Goal: Task Accomplishment & Management: Use online tool/utility

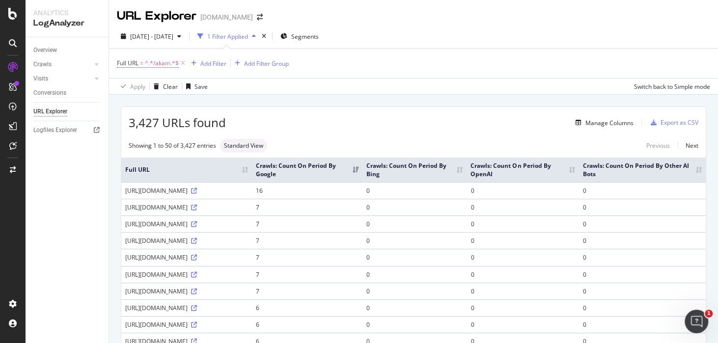
click at [248, 190] on div "[URL][DOMAIN_NAME]" at bounding box center [186, 191] width 123 height 8
click at [197, 192] on icon at bounding box center [194, 191] width 6 height 6
click at [15, 11] on icon at bounding box center [12, 14] width 9 height 12
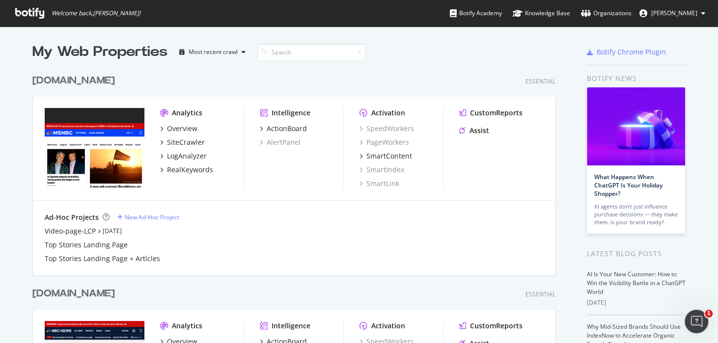
scroll to position [245, 0]
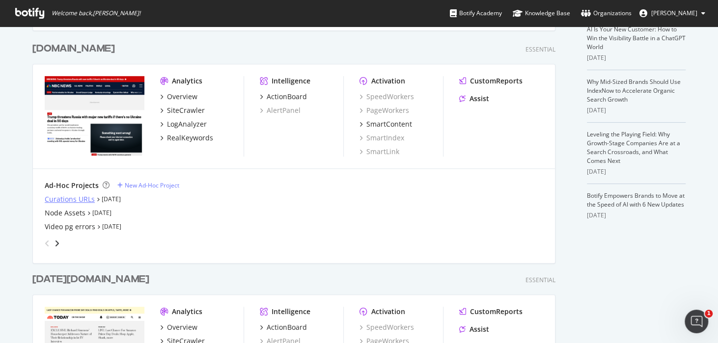
click at [81, 202] on div "Curations URLs" at bounding box center [70, 199] width 50 height 10
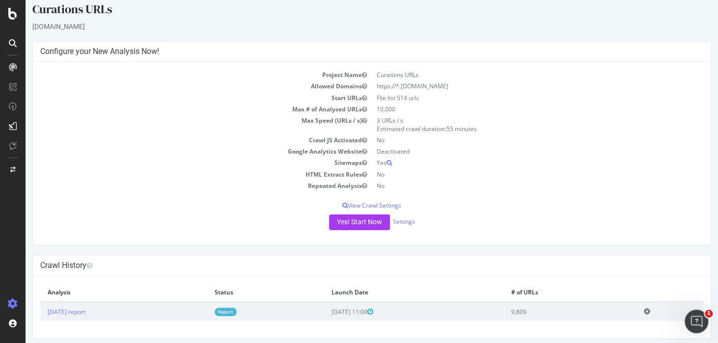
scroll to position [13, 0]
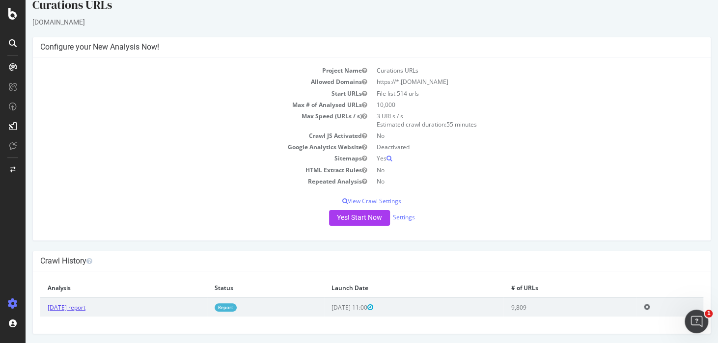
click at [68, 305] on link "2025 Aug. 13th report" at bounding box center [67, 307] width 38 height 8
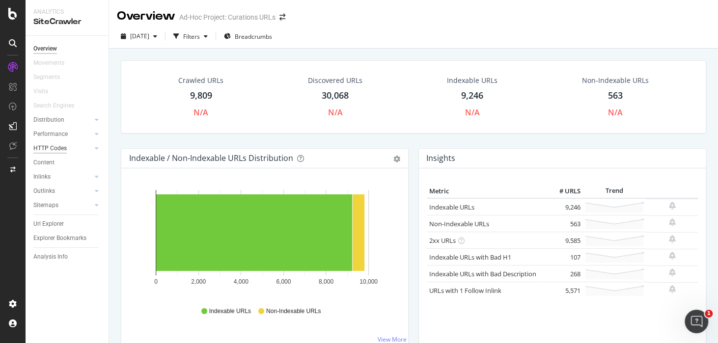
click at [46, 149] on div "HTTP Codes" at bounding box center [49, 148] width 33 height 10
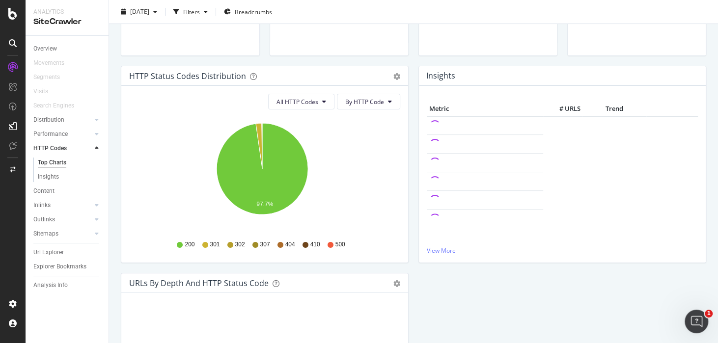
scroll to position [122, 0]
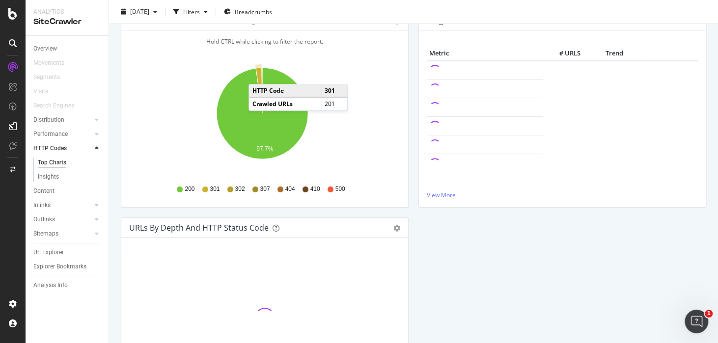
click at [258, 74] on icon "A chart." at bounding box center [259, 91] width 6 height 46
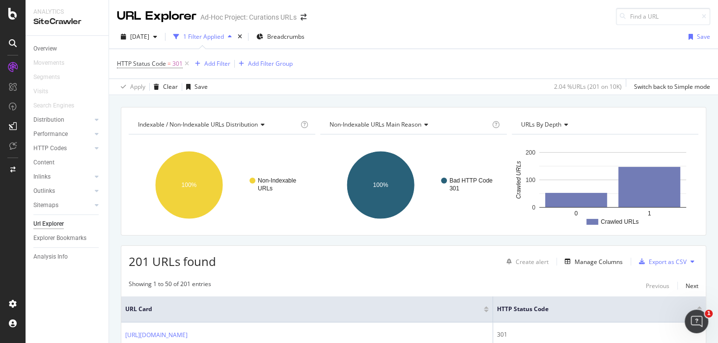
click at [148, 19] on div "URL Explorer" at bounding box center [157, 16] width 80 height 17
click at [54, 24] on div "SiteCrawler" at bounding box center [66, 21] width 67 height 11
click at [12, 16] on icon at bounding box center [12, 14] width 9 height 12
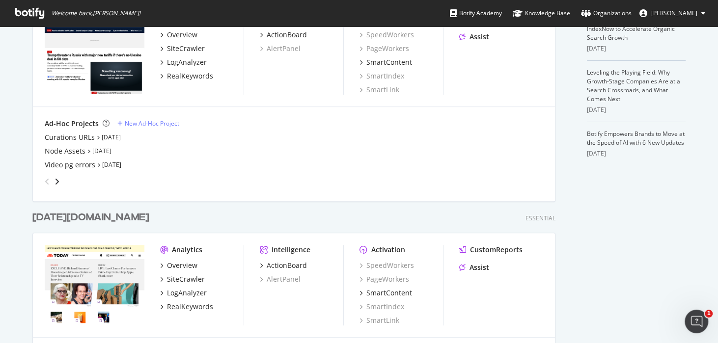
scroll to position [245, 0]
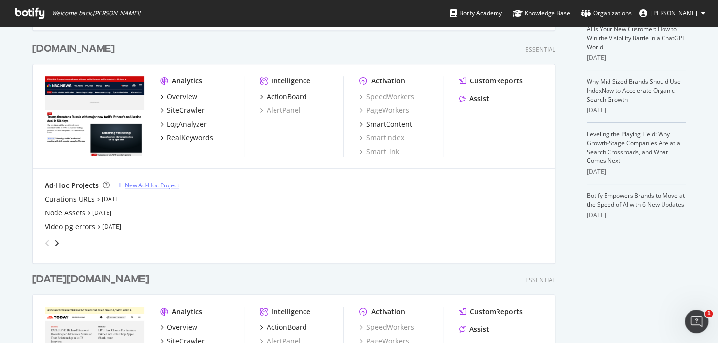
click at [149, 185] on div "New Ad-Hoc Project" at bounding box center [152, 185] width 54 height 8
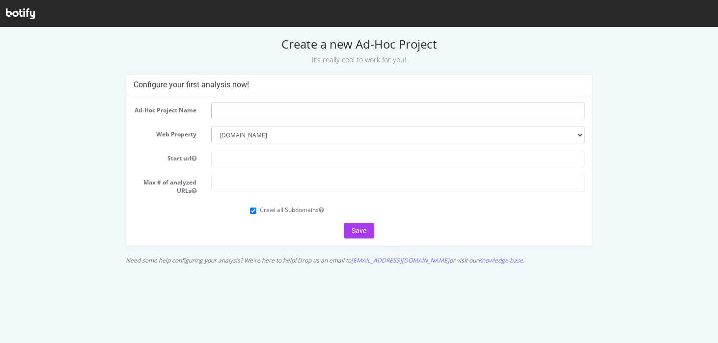
click at [265, 114] on input "text" at bounding box center [397, 111] width 373 height 17
click at [253, 119] on input "Curations URLs" at bounding box center [397, 111] width 373 height 17
click at [267, 109] on input "Curations URLs" at bounding box center [397, 111] width 373 height 17
type input "Curations URLs + /"
click at [260, 162] on input "text" at bounding box center [397, 159] width 373 height 17
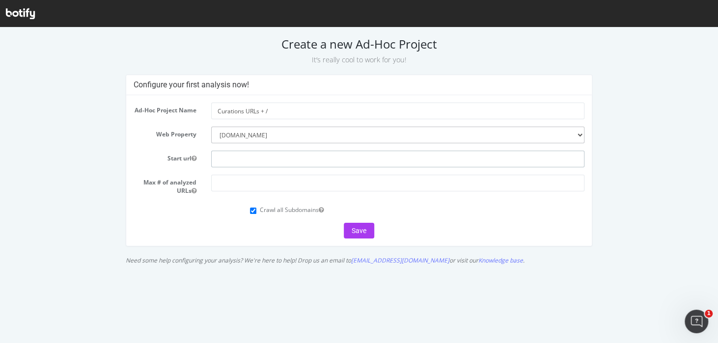
type input "[DOMAIN_NAME]"
click at [234, 182] on input "number" at bounding box center [397, 183] width 373 height 17
type input "1"
type input "3000"
click at [286, 210] on label "Crawl all Subdomains" at bounding box center [292, 210] width 64 height 8
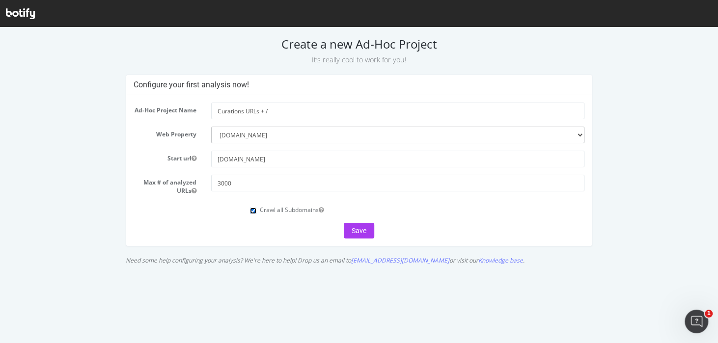
click at [256, 210] on input "Crawl all Subdomains" at bounding box center [253, 211] width 6 height 6
click at [283, 208] on label "Crawl all Subdomains" at bounding box center [292, 210] width 64 height 8
click at [256, 208] on input "Crawl all Subdomains" at bounding box center [253, 211] width 6 height 6
click at [288, 207] on label "Crawl all Subdomains" at bounding box center [292, 210] width 64 height 8
click at [256, 208] on input "Crawl all Subdomains" at bounding box center [253, 211] width 6 height 6
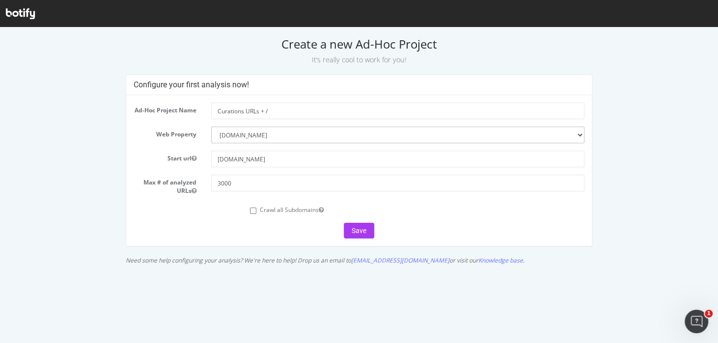
click at [292, 210] on label "Crawl all Subdomains" at bounding box center [292, 210] width 64 height 8
click at [256, 210] on input "Crawl all Subdomains" at bounding box center [253, 211] width 6 height 6
checkbox input "true"
click at [368, 230] on button "Save" at bounding box center [359, 231] width 30 height 16
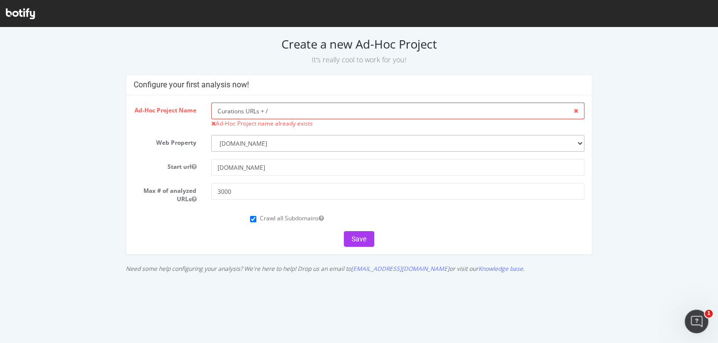
click at [279, 109] on input "Curations URLs + /" at bounding box center [397, 111] width 373 height 17
type input "C"
type input "Landing page issues"
click at [364, 237] on button "Save" at bounding box center [359, 239] width 30 height 16
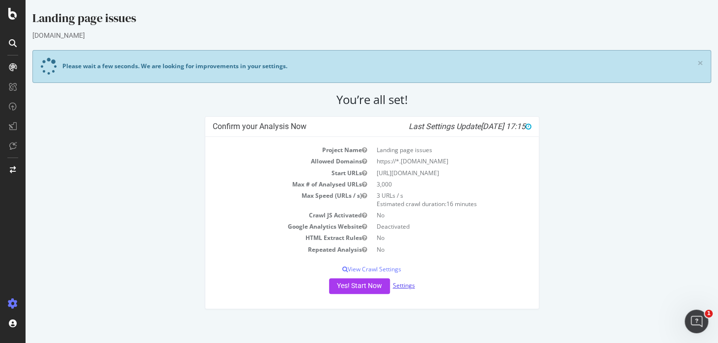
click at [405, 283] on link "Settings" at bounding box center [404, 285] width 22 height 8
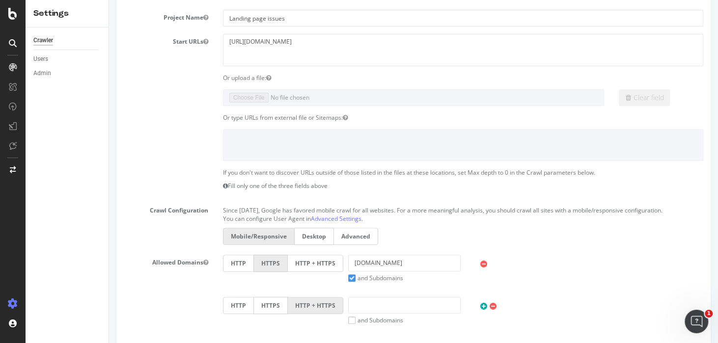
scroll to position [184, 0]
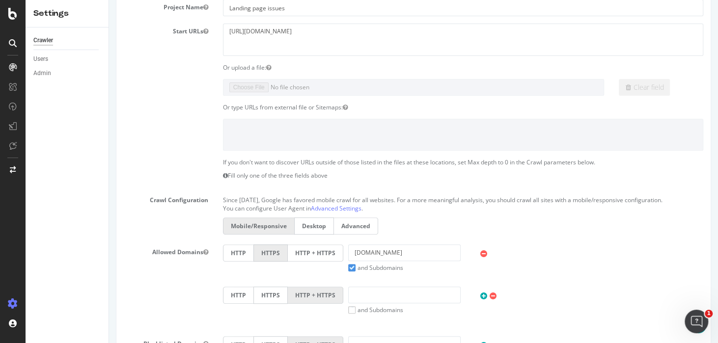
click at [257, 67] on div "Or upload a file:" at bounding box center [463, 67] width 495 height 8
drag, startPoint x: 425, startPoint y: 67, endPoint x: 420, endPoint y: 69, distance: 5.5
click at [424, 67] on div "Or upload a file:" at bounding box center [463, 67] width 495 height 8
click at [293, 28] on textarea "https://nbcnews.com" at bounding box center [463, 40] width 480 height 32
drag, startPoint x: 270, startPoint y: 27, endPoint x: 194, endPoint y: 11, distance: 77.8
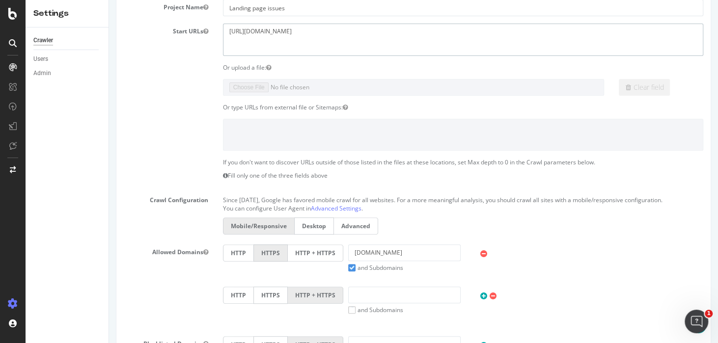
click at [109, 11] on html "Landing page issues Please wait a few seconds. We are looking for improvements …" at bounding box center [413, 252] width 609 height 872
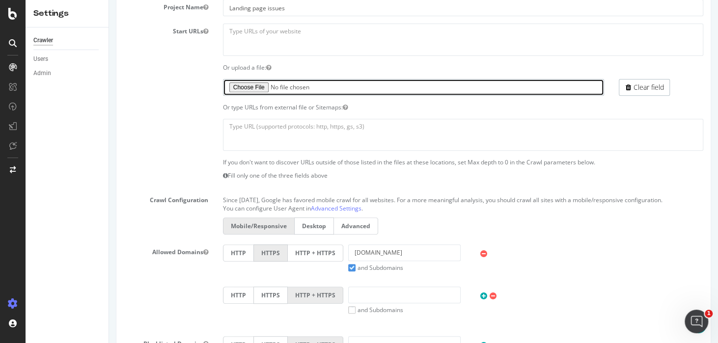
click at [245, 81] on input "file" at bounding box center [413, 87] width 381 height 17
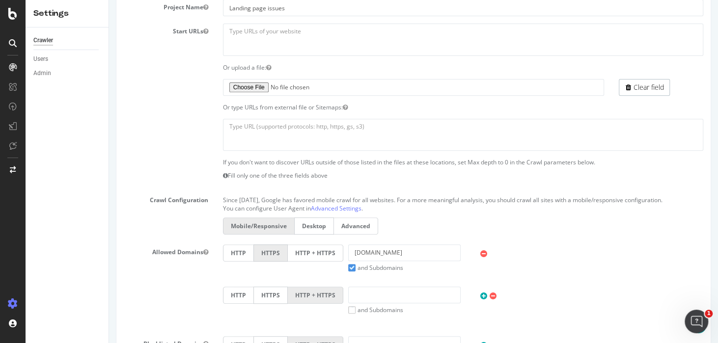
scroll to position [226, 0]
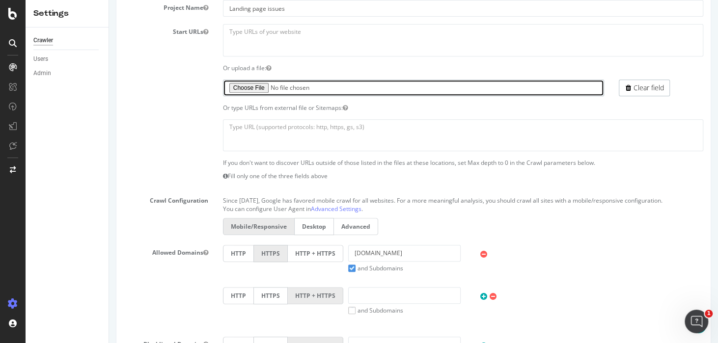
type input "C:\fakepath\categories.txt"
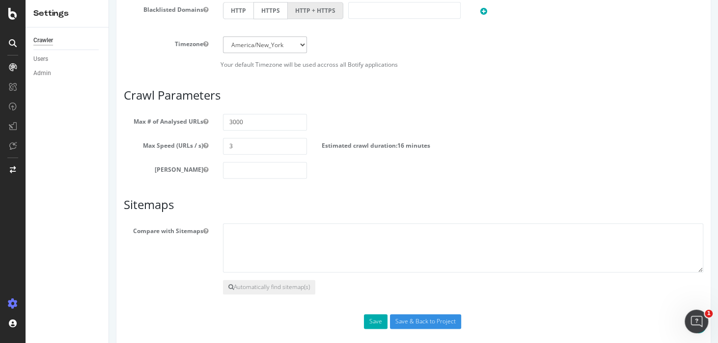
scroll to position [569, 0]
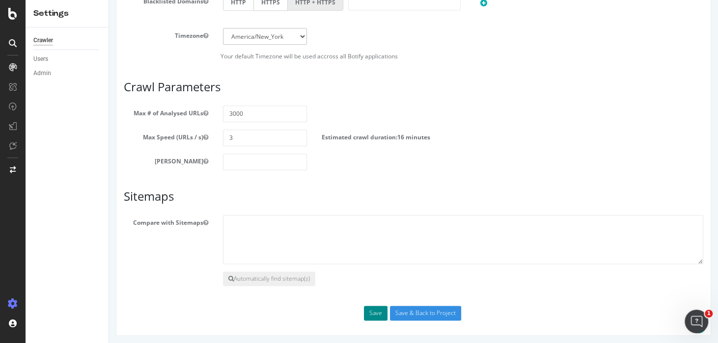
click at [366, 310] on button "Save" at bounding box center [376, 313] width 24 height 15
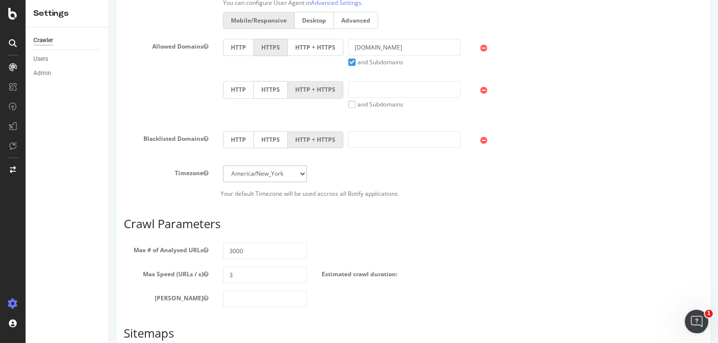
scroll to position [552, 0]
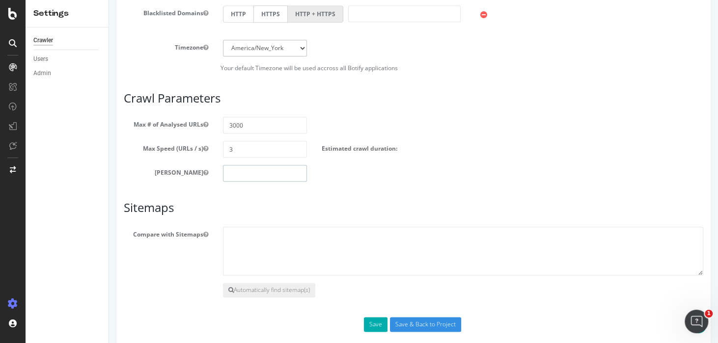
click at [243, 170] on input "number" at bounding box center [265, 173] width 84 height 17
type input "1"
click at [425, 324] on input "Save & Back to Project" at bounding box center [425, 324] width 71 height 15
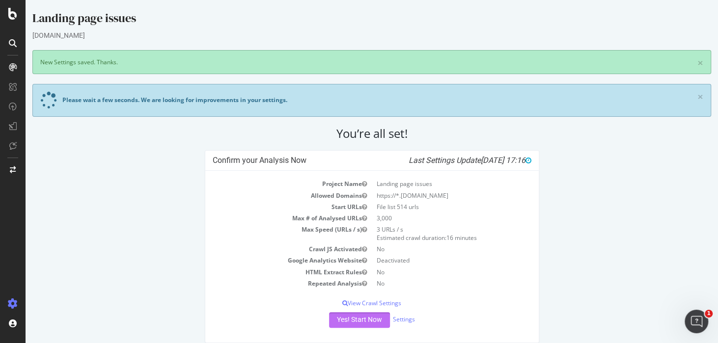
click at [353, 313] on button "Yes! Start Now" at bounding box center [359, 320] width 61 height 16
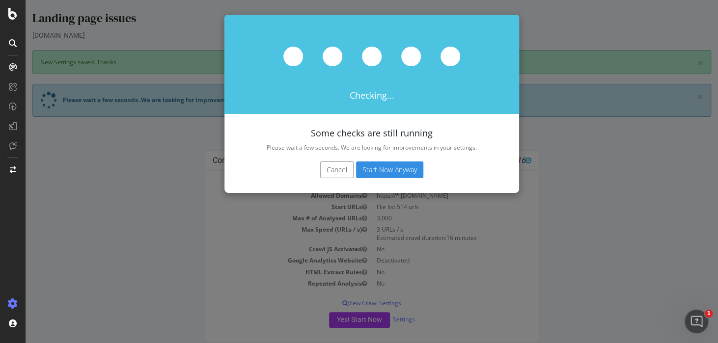
click at [390, 168] on button "Start Now Anyway" at bounding box center [389, 170] width 67 height 17
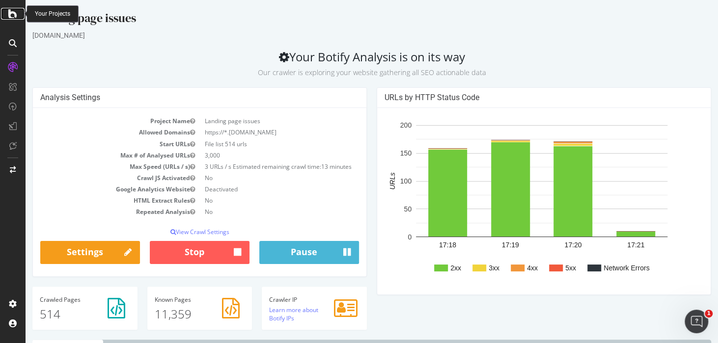
click at [15, 13] on icon at bounding box center [12, 14] width 9 height 12
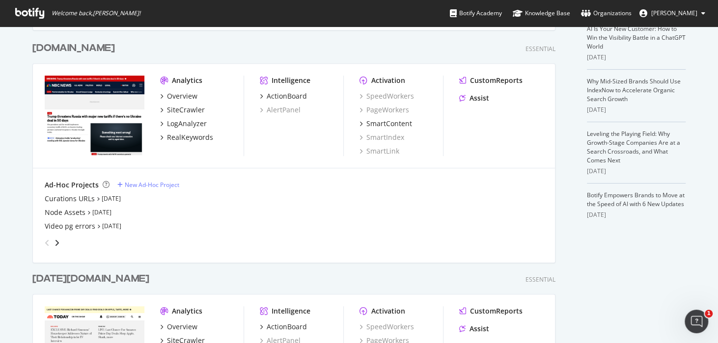
scroll to position [245, 0]
click at [8, 115] on div "My Web Properties Most recent crawl msnbc.com Essential Analytics Overview Site…" at bounding box center [359, 251] width 718 height 939
click at [16, 233] on div "My Web Properties Most recent crawl msnbc.com Essential Analytics Overview Site…" at bounding box center [359, 251] width 718 height 939
click at [4, 111] on div "My Web Properties Most recent crawl msnbc.com Essential Analytics Overview Site…" at bounding box center [359, 251] width 718 height 939
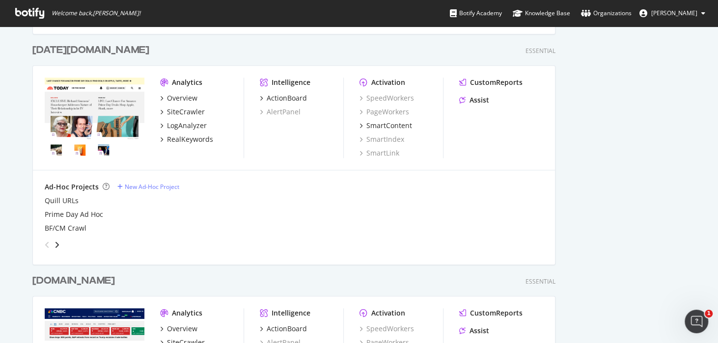
scroll to position [490, 0]
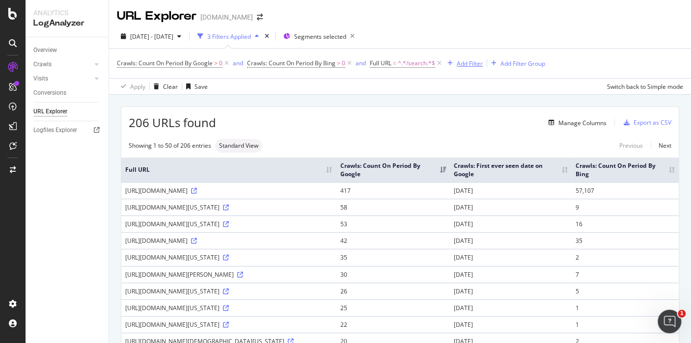
click at [349, 61] on icon at bounding box center [349, 63] width 8 height 10
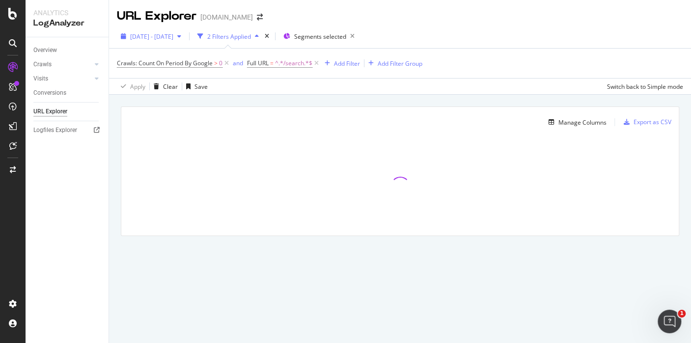
click at [154, 34] on span "2025 Aug. 10th - Aug. 13th" at bounding box center [151, 36] width 43 height 8
click at [294, 65] on span "^.*/search.*$" at bounding box center [293, 63] width 37 height 14
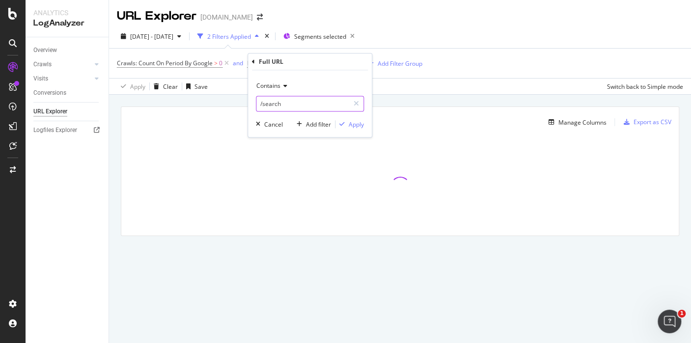
click at [303, 104] on input "/search" at bounding box center [302, 104] width 93 height 16
click at [302, 104] on input "/search" at bounding box center [302, 104] width 93 height 16
click at [287, 103] on input "/search" at bounding box center [302, 104] width 93 height 16
type input "/sigma"
click at [358, 126] on div "Apply" at bounding box center [356, 124] width 15 height 8
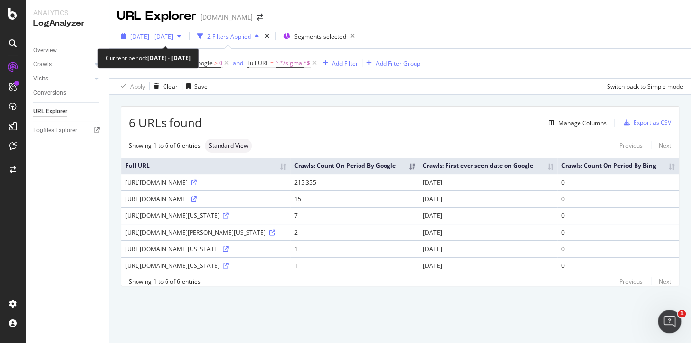
click at [173, 34] on span "2025 Aug. 10th - Aug. 13th" at bounding box center [151, 36] width 43 height 8
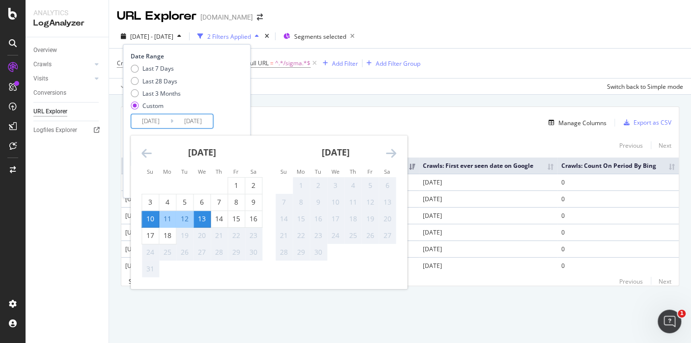
click at [161, 120] on input "2025/08/10" at bounding box center [150, 121] width 39 height 14
click at [216, 219] on div "14" at bounding box center [219, 219] width 17 height 10
type input "2025/08/14"
click at [145, 239] on div "17" at bounding box center [150, 236] width 17 height 10
type input "2025/08/17"
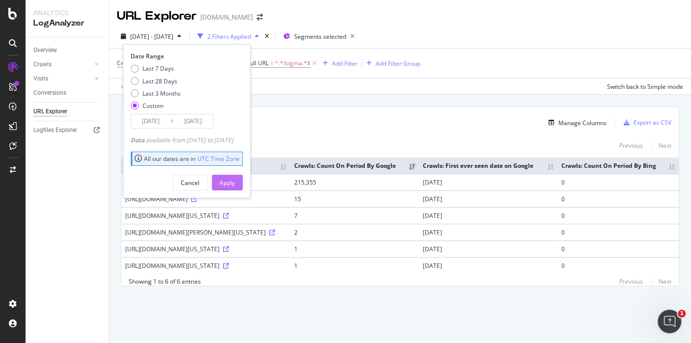
click at [235, 185] on div "Apply" at bounding box center [226, 183] width 15 height 8
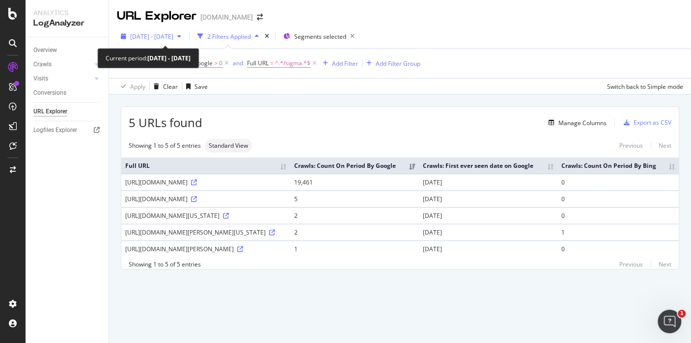
click at [163, 36] on span "2025 Aug. 14th - Aug. 17th" at bounding box center [151, 36] width 43 height 8
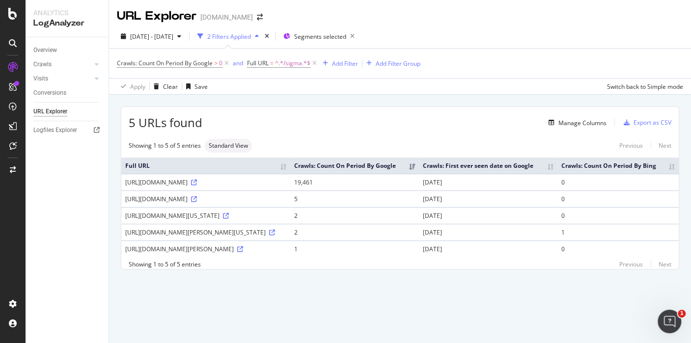
click at [338, 129] on div "Manage Columns" at bounding box center [404, 123] width 404 height 12
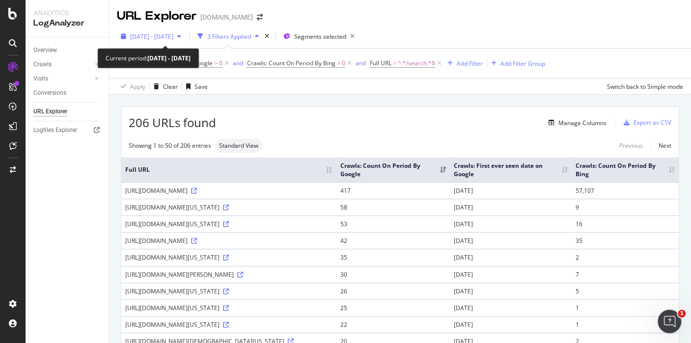
click at [149, 39] on span "[DATE] - [DATE]" at bounding box center [151, 36] width 43 height 8
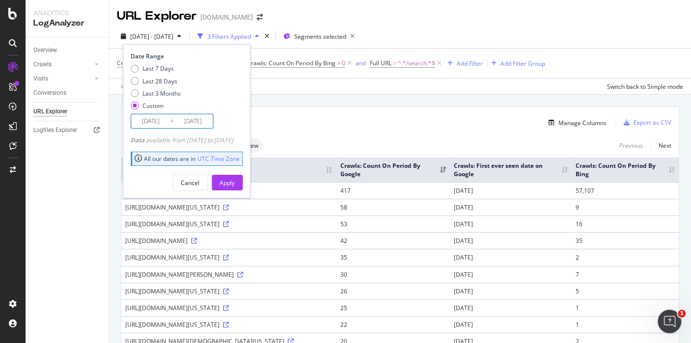
click at [187, 124] on input "[DATE]" at bounding box center [192, 121] width 39 height 14
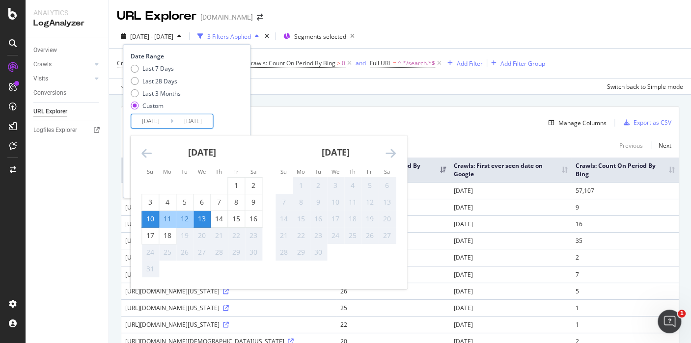
click at [226, 218] on div "14" at bounding box center [219, 219] width 17 height 10
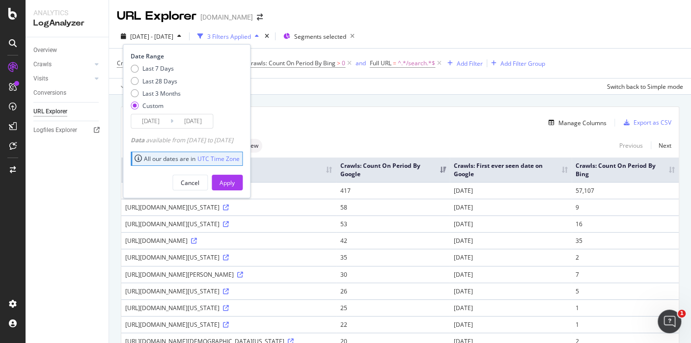
click at [192, 122] on input "[DATE]" at bounding box center [192, 121] width 39 height 14
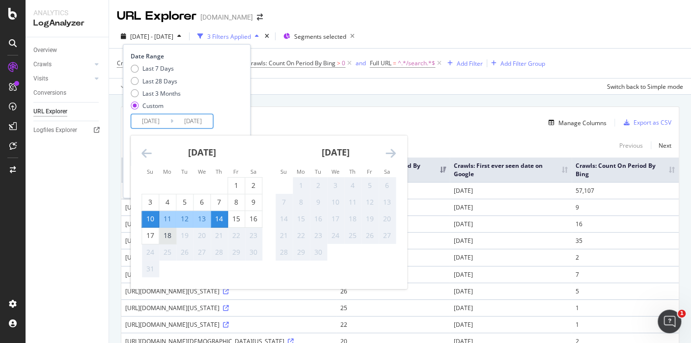
click at [166, 236] on div "18" at bounding box center [167, 236] width 17 height 10
type input "[DATE]"
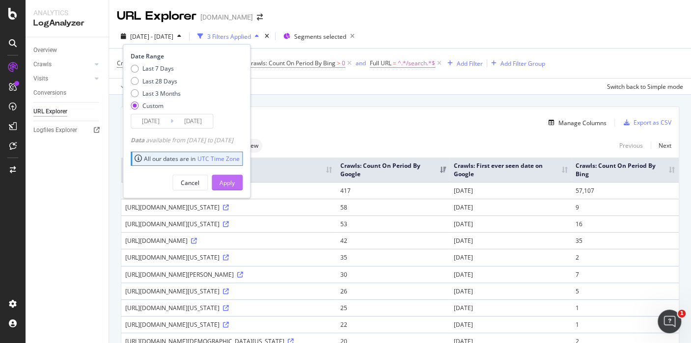
click at [235, 182] on div "Apply" at bounding box center [226, 183] width 15 height 8
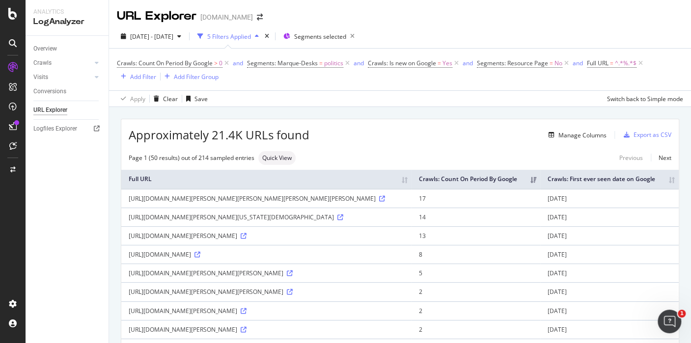
scroll to position [1683, 0]
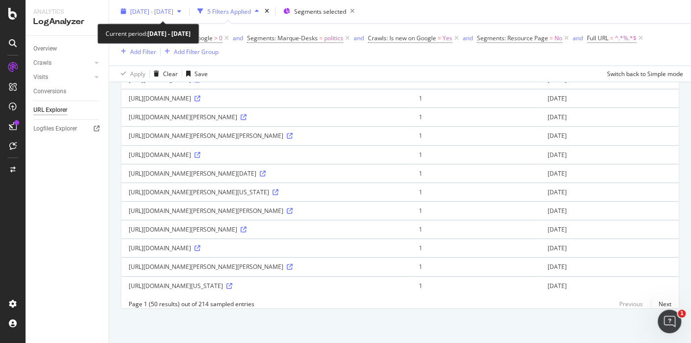
click at [171, 8] on span "[DATE] - [DATE]" at bounding box center [151, 11] width 43 height 8
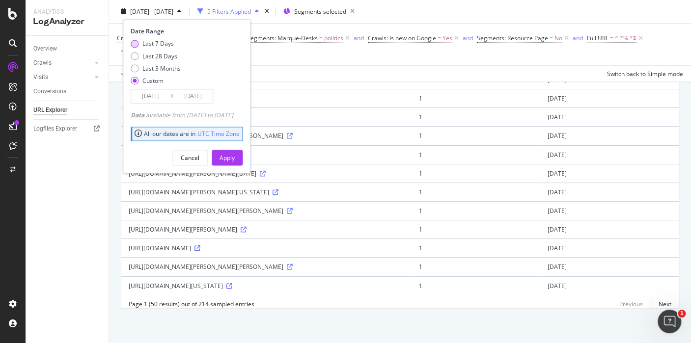
click at [131, 43] on div "Last 7 Days" at bounding box center [135, 44] width 8 height 8
type input "[DATE]"
click at [235, 157] on div "Apply" at bounding box center [226, 158] width 15 height 8
